Goal: Information Seeking & Learning: Learn about a topic

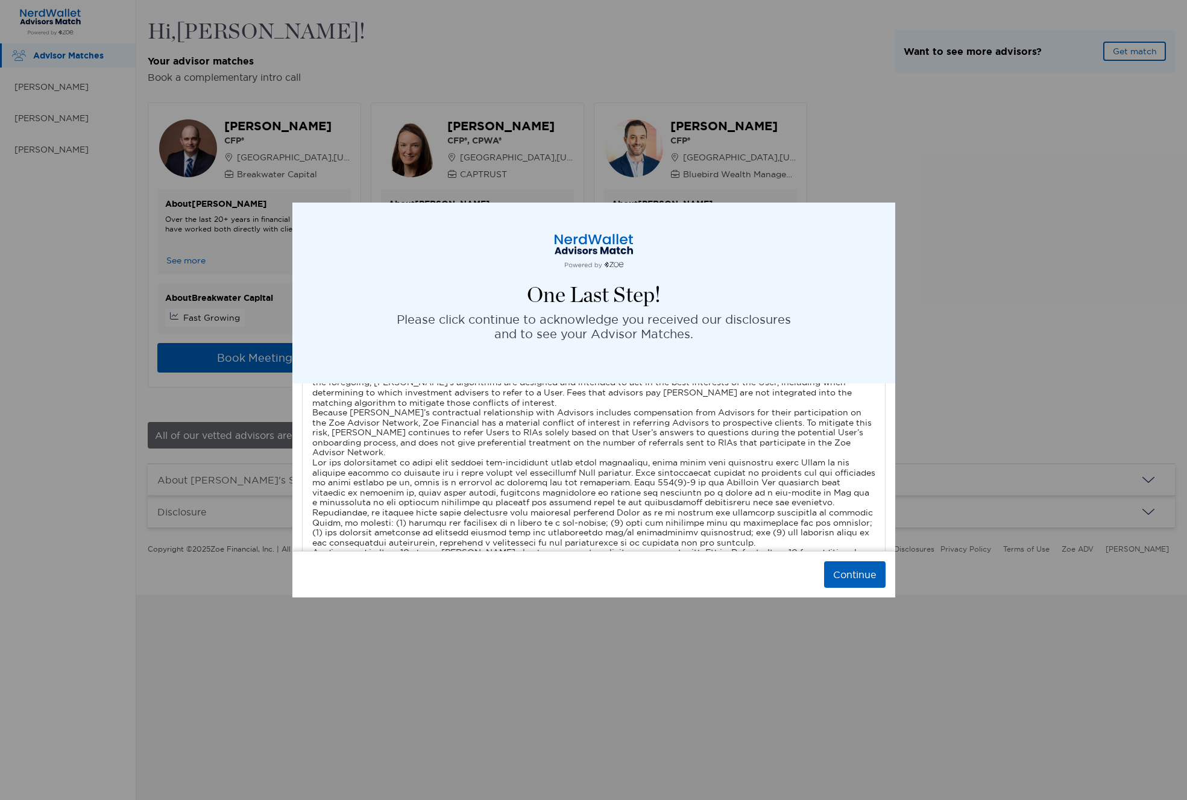
scroll to position [3397, 0]
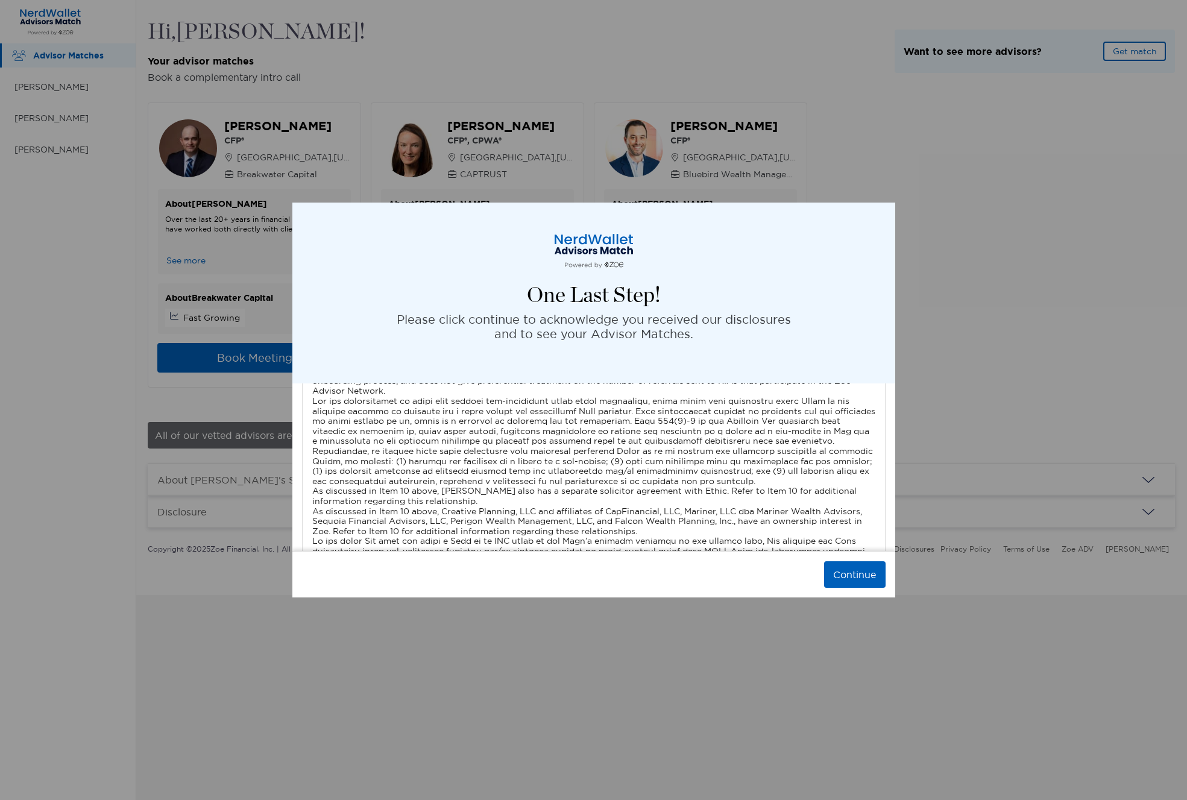
click at [846, 575] on button "Continue" at bounding box center [854, 574] width 61 height 27
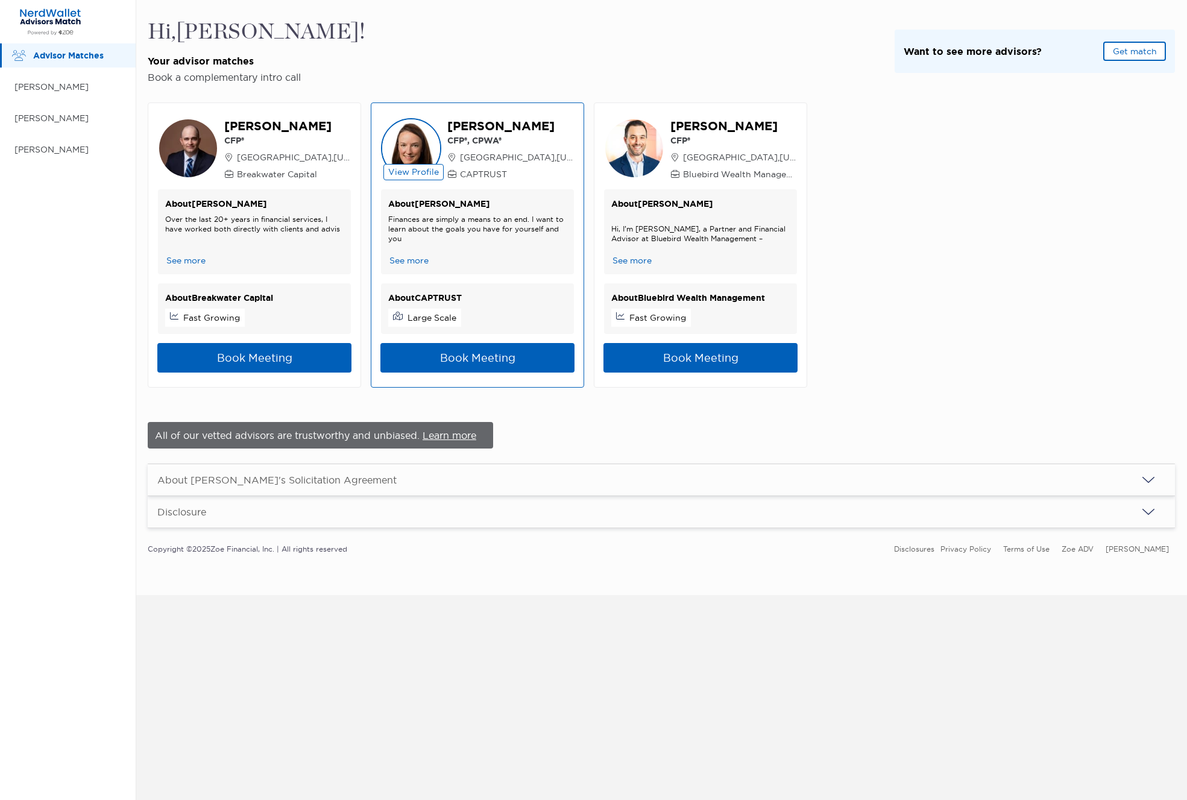
scroll to position [0, 0]
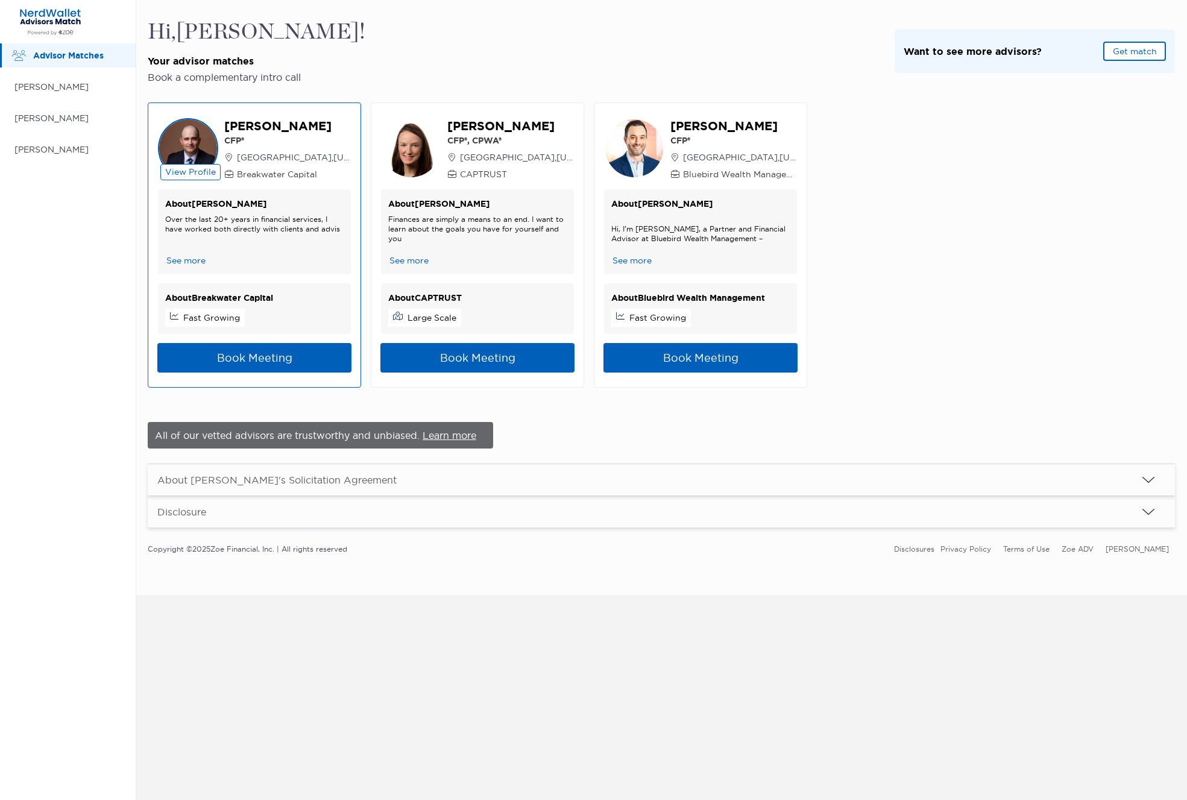
click at [189, 262] on button "See more" at bounding box center [186, 260] width 42 height 13
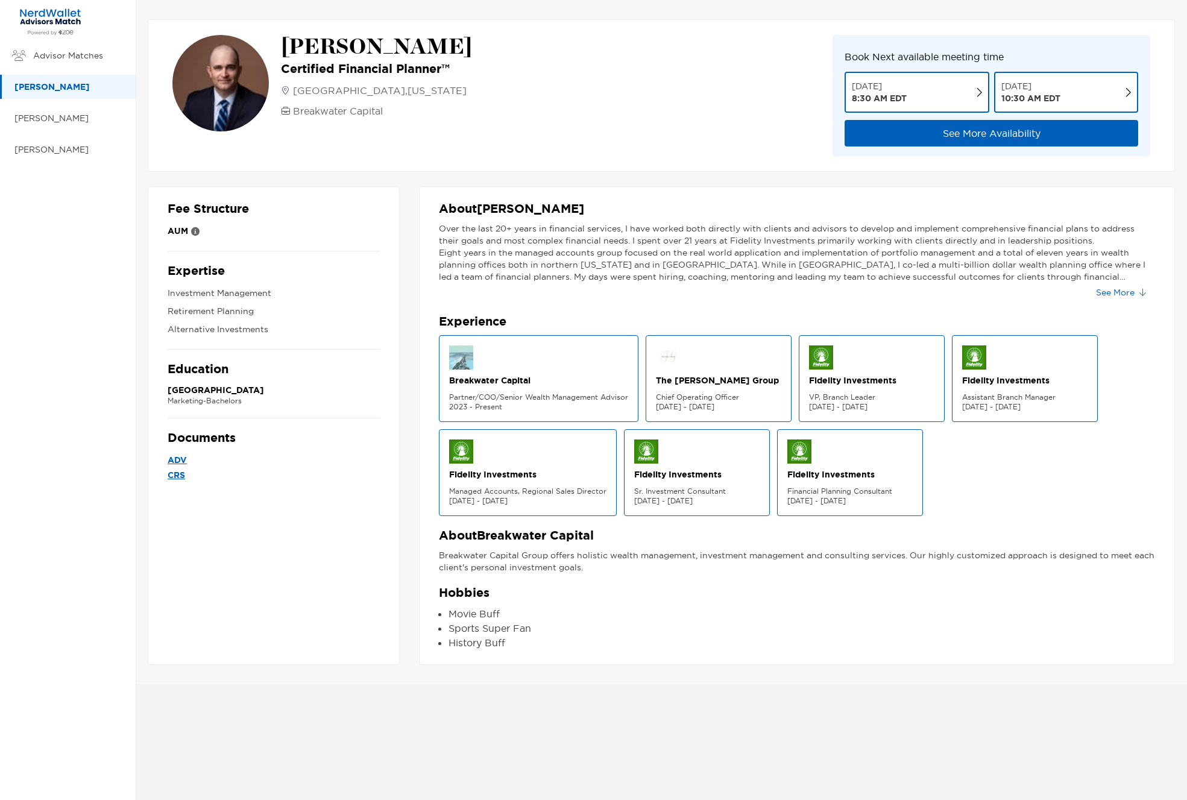
click at [1126, 295] on button "See More" at bounding box center [1120, 292] width 69 height 19
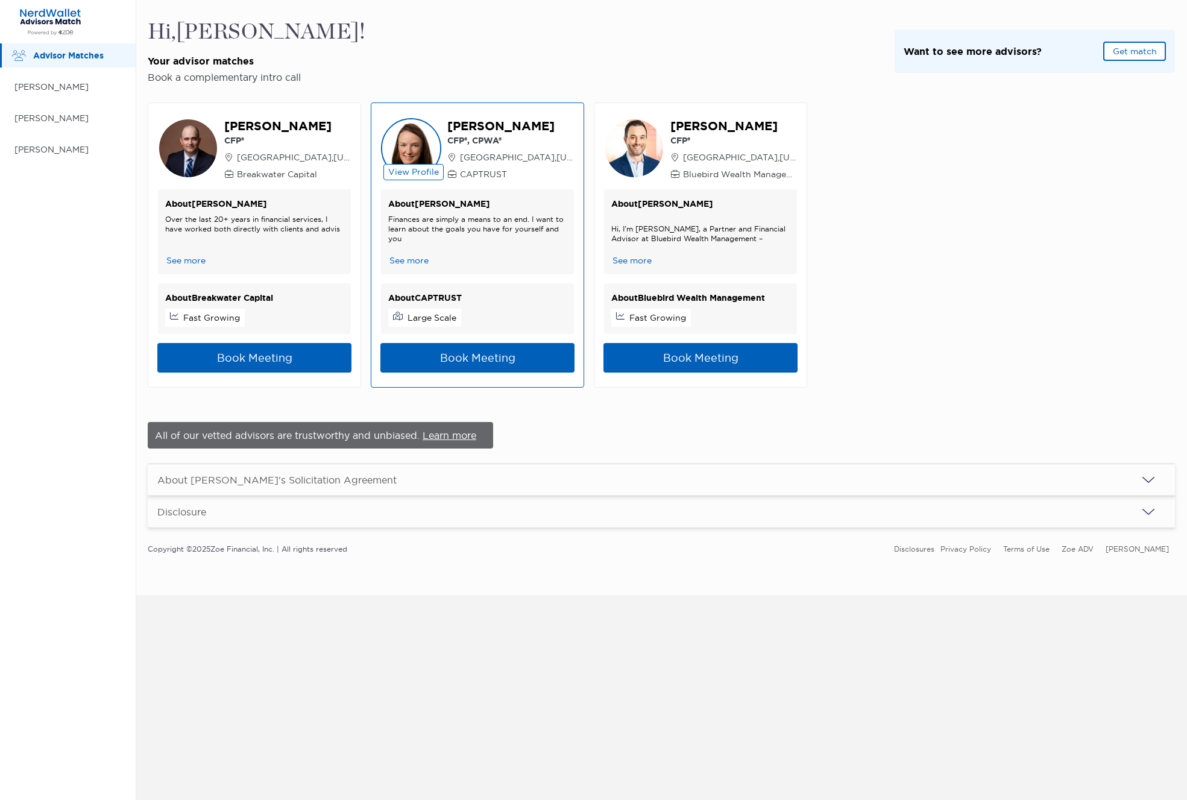
click at [405, 255] on button "See more" at bounding box center [409, 260] width 42 height 13
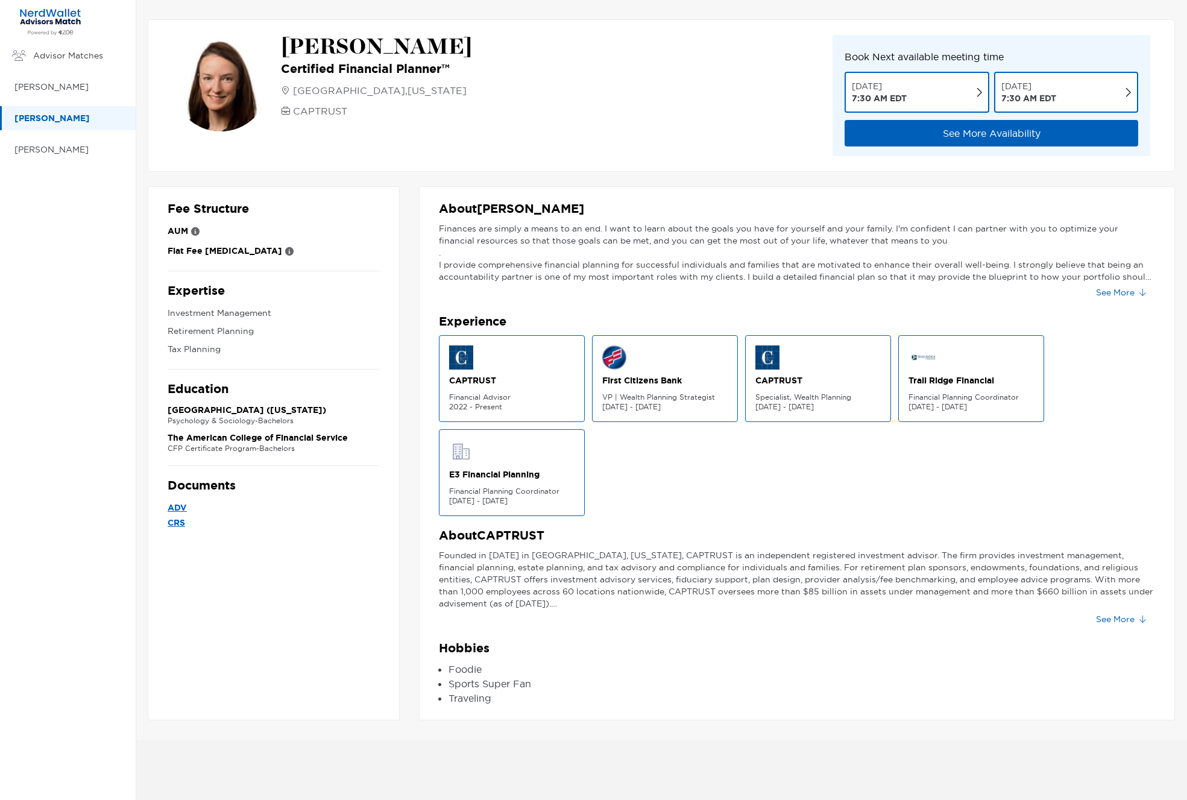
click at [1114, 294] on button "See More" at bounding box center [1120, 292] width 69 height 19
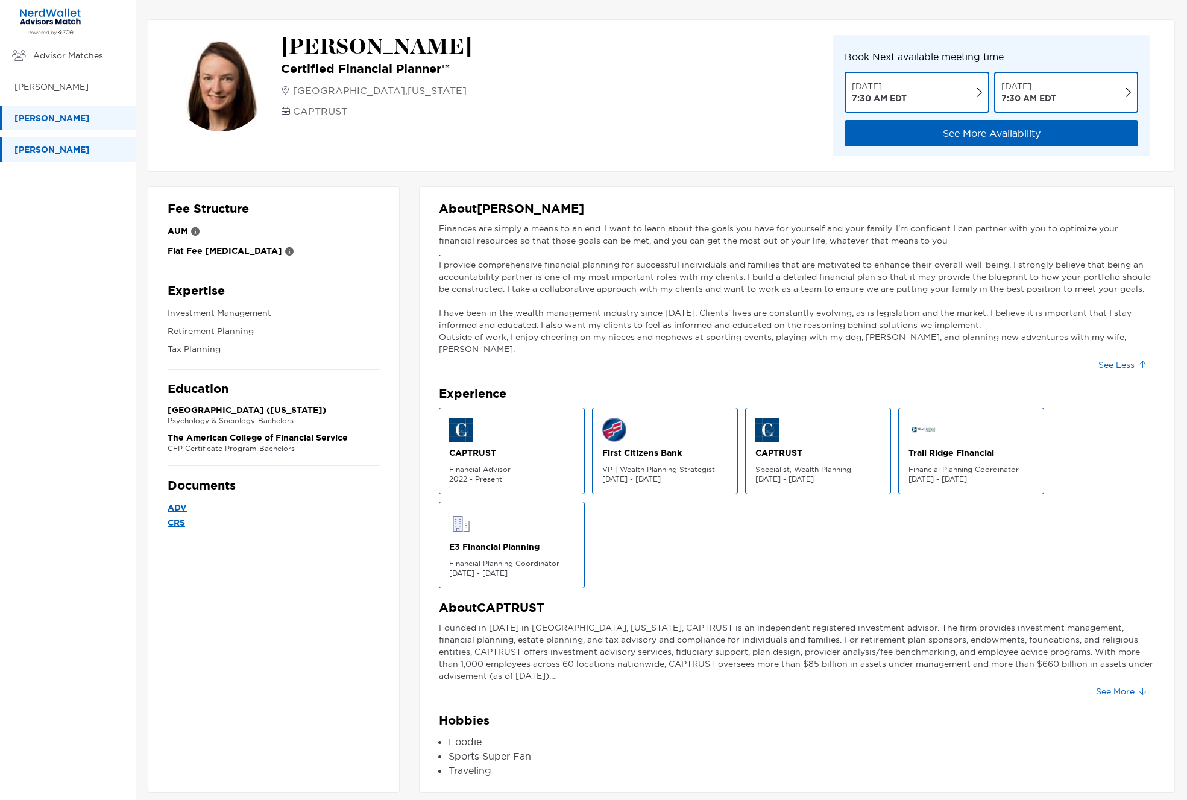
click at [57, 148] on p "[PERSON_NAME]" at bounding box center [68, 149] width 109 height 15
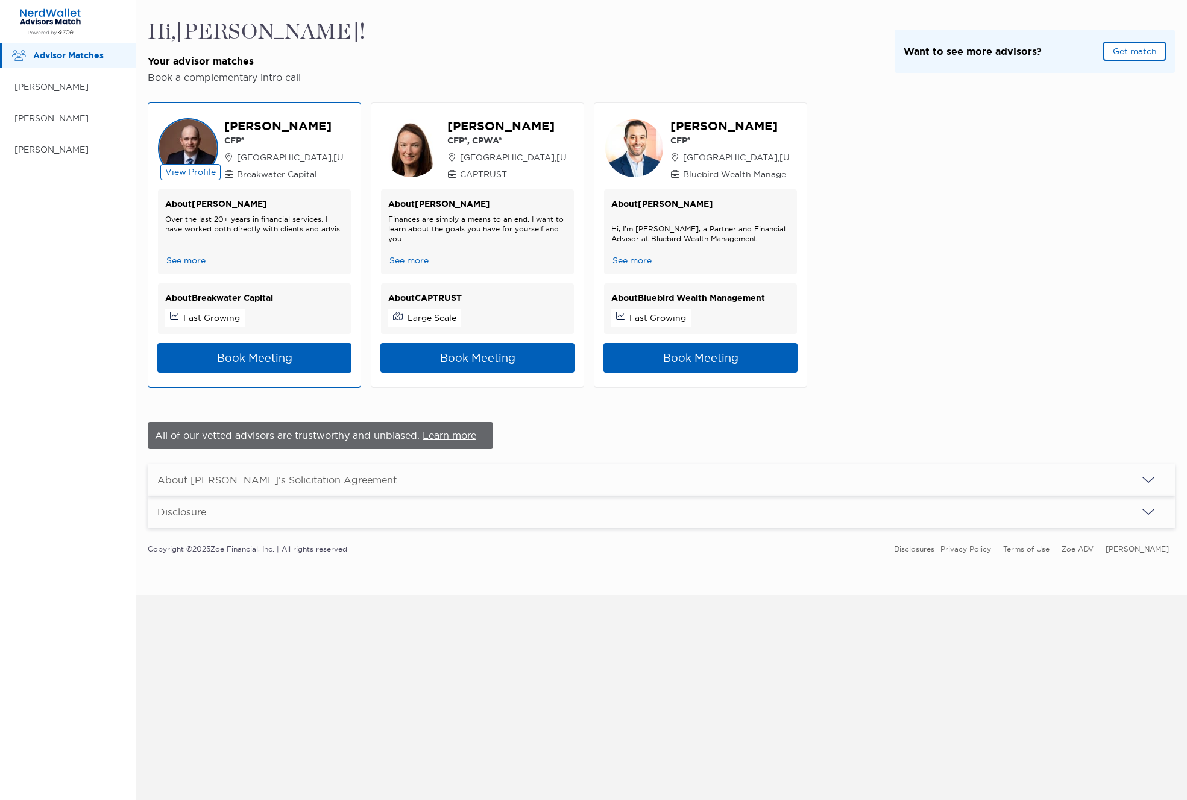
click at [262, 173] on p "Breakwater Capital" at bounding box center [287, 174] width 127 height 12
click at [268, 125] on p "[PERSON_NAME]" at bounding box center [287, 126] width 127 height 17
